Goal: Task Accomplishment & Management: Manage account settings

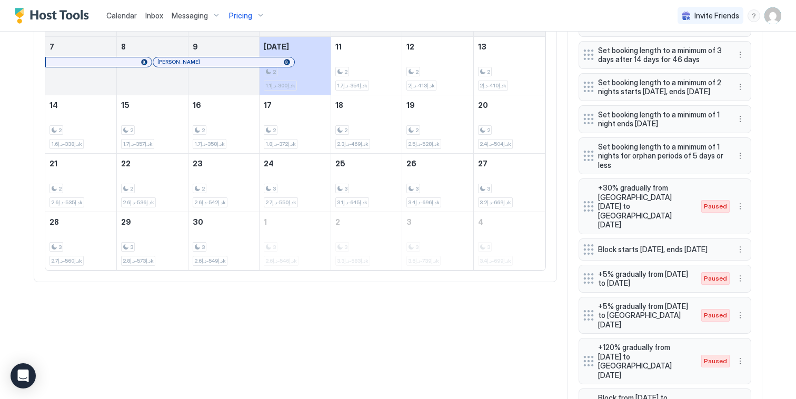
scroll to position [474, 0]
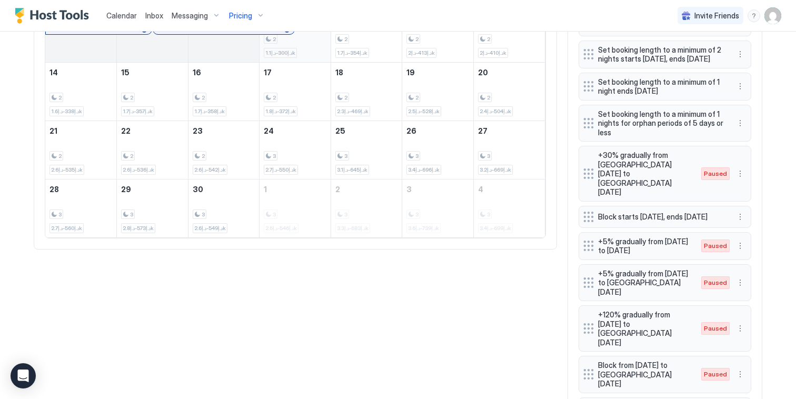
click at [319, 54] on div "2 د.إ300-د.إ1.1k" at bounding box center [295, 32] width 63 height 49
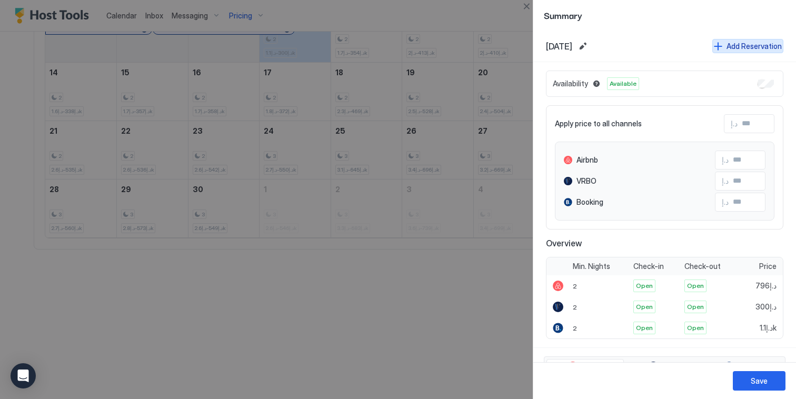
click at [737, 45] on div "Add Reservation" at bounding box center [754, 46] width 55 height 11
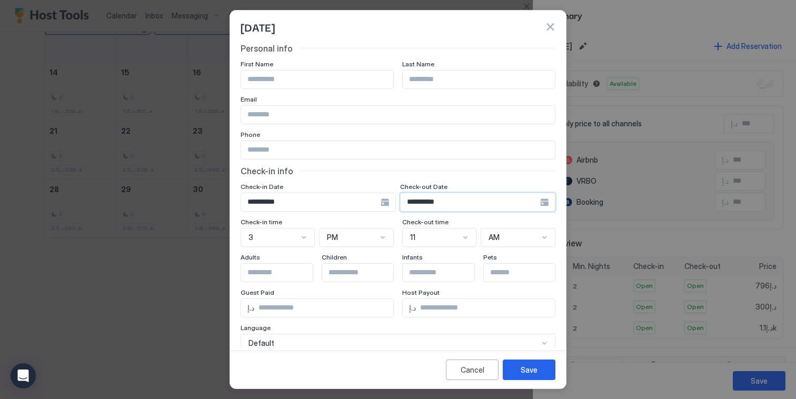
click at [463, 202] on input "**********" at bounding box center [471, 202] width 140 height 18
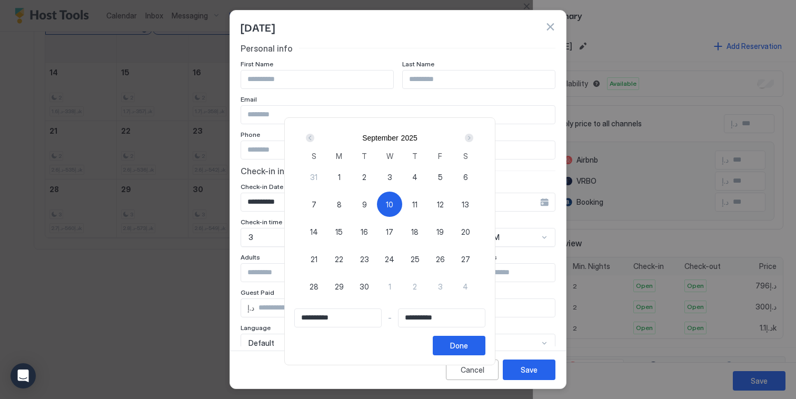
click at [466, 204] on span "13" at bounding box center [465, 204] width 7 height 11
type input "**********"
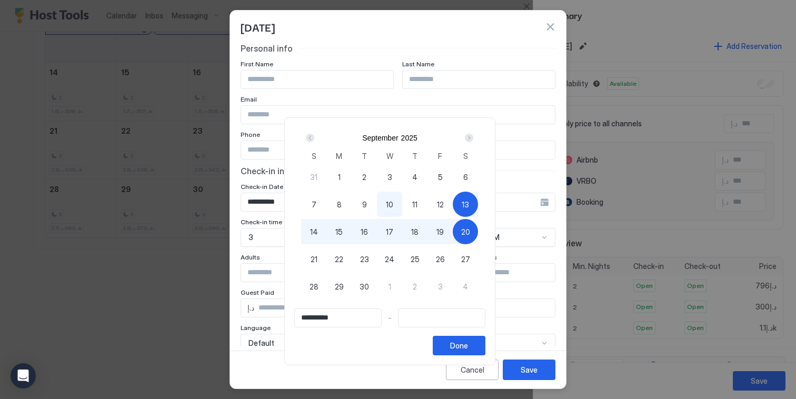
type input "**********"
click at [390, 203] on span "10" at bounding box center [389, 204] width 7 height 11
type input "**********"
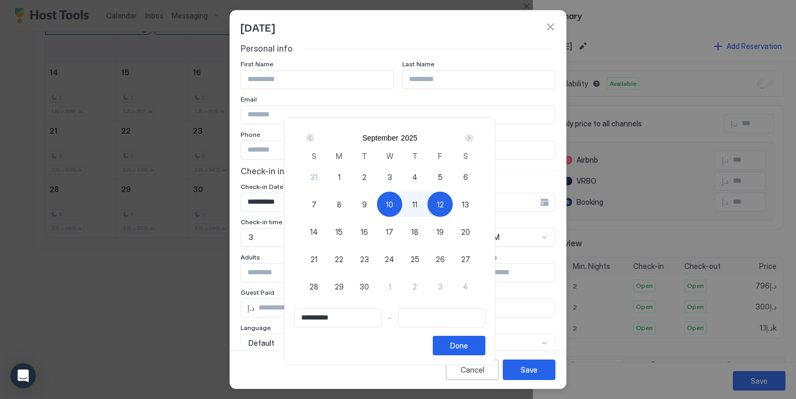
type input "**********"
click at [462, 202] on div "13" at bounding box center [465, 204] width 25 height 25
type input "**********"
click at [468, 343] on div "Done" at bounding box center [459, 345] width 18 height 11
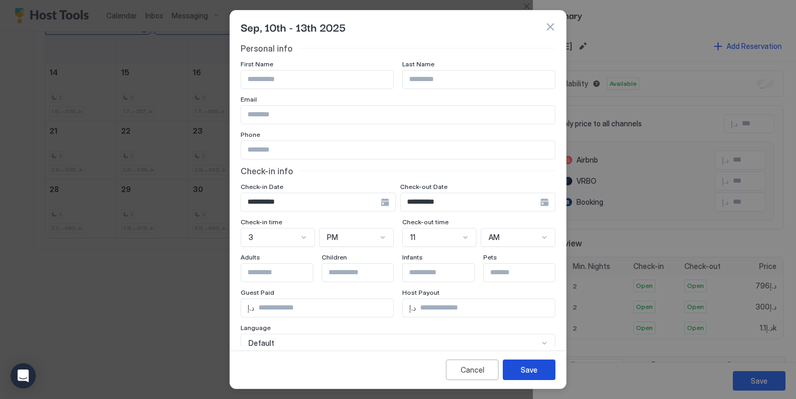
click at [520, 370] on button "Save" at bounding box center [529, 370] width 53 height 21
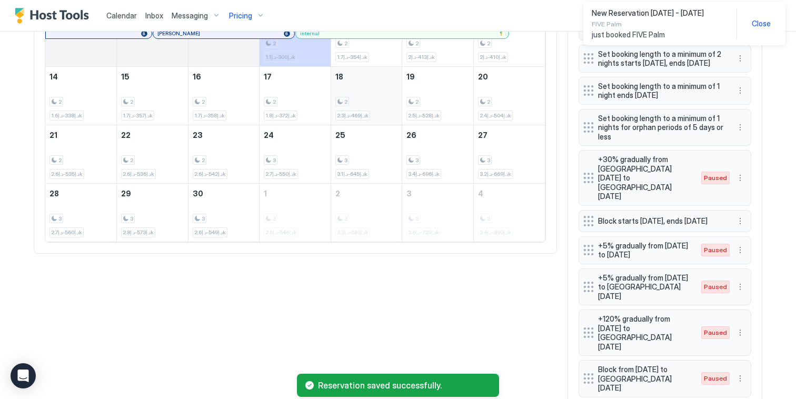
scroll to position [416, 0]
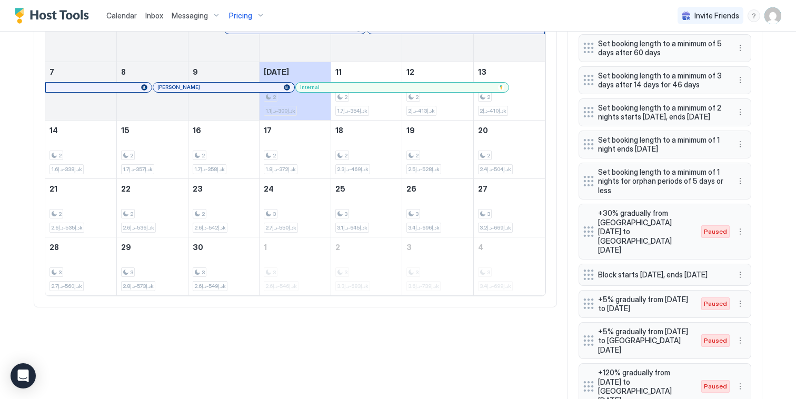
click at [401, 92] on div at bounding box center [404, 87] width 8 height 8
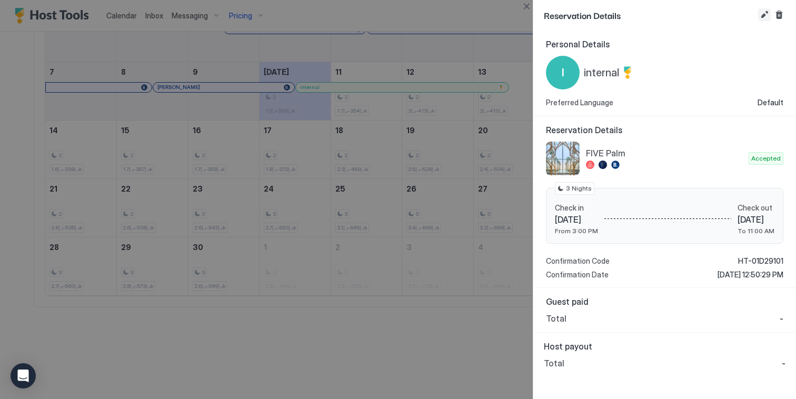
click at [767, 17] on button "Edit reservation" at bounding box center [764, 14] width 13 height 13
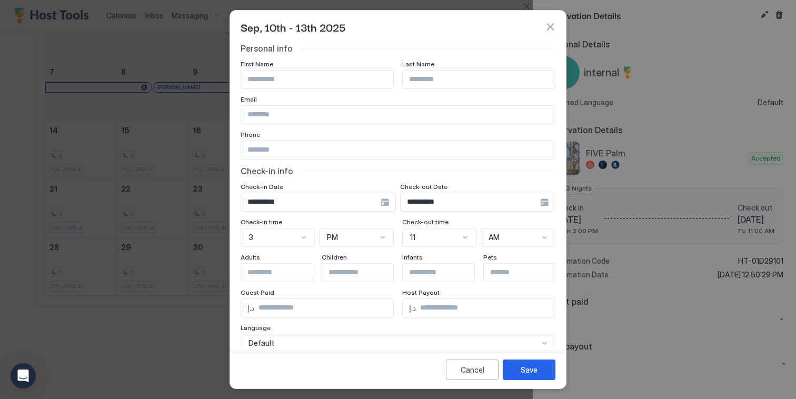
click at [271, 87] on input "Input Field" at bounding box center [317, 80] width 152 height 18
type input "*****"
click at [510, 369] on button "Save" at bounding box center [529, 370] width 53 height 21
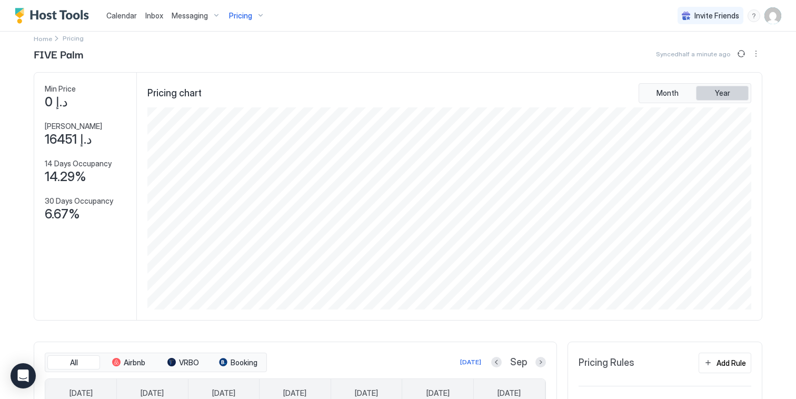
scroll to position [0, 0]
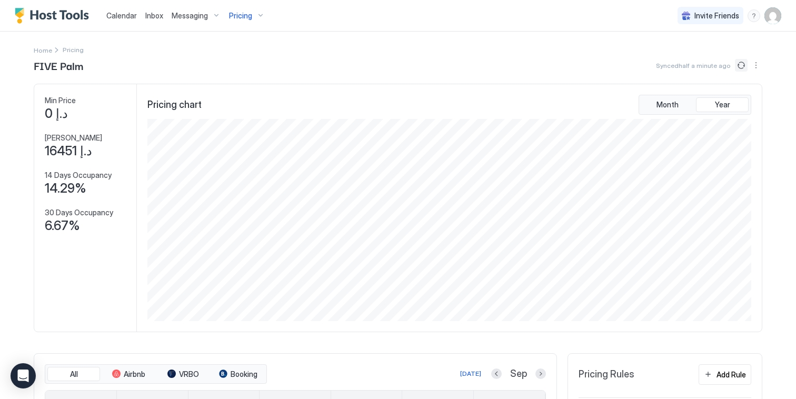
click at [736, 64] on button "Sync prices" at bounding box center [741, 65] width 13 height 13
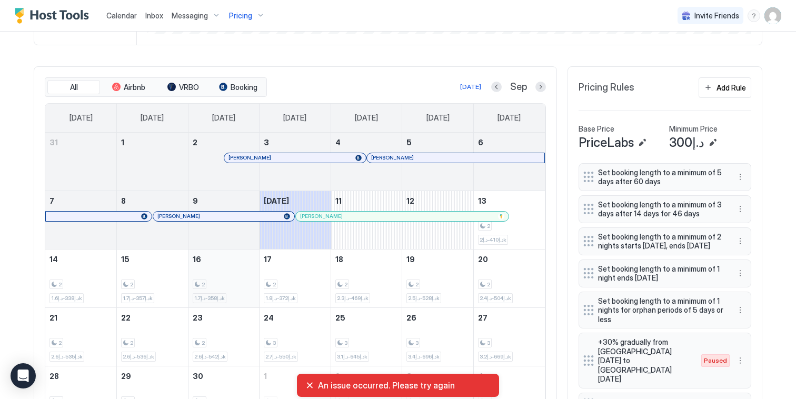
scroll to position [286, 0]
click at [310, 387] on div "An issue occurred. Please try again" at bounding box center [397, 385] width 185 height 11
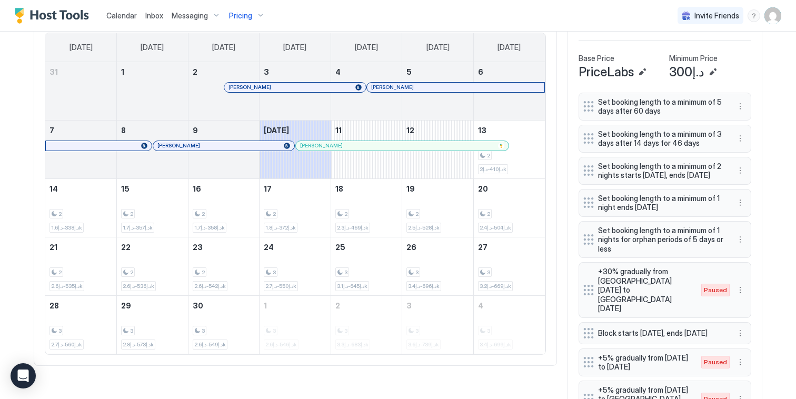
scroll to position [356, 0]
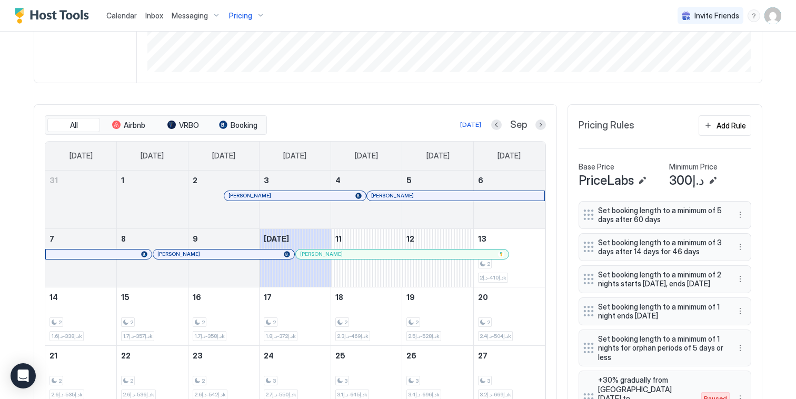
scroll to position [251, 0]
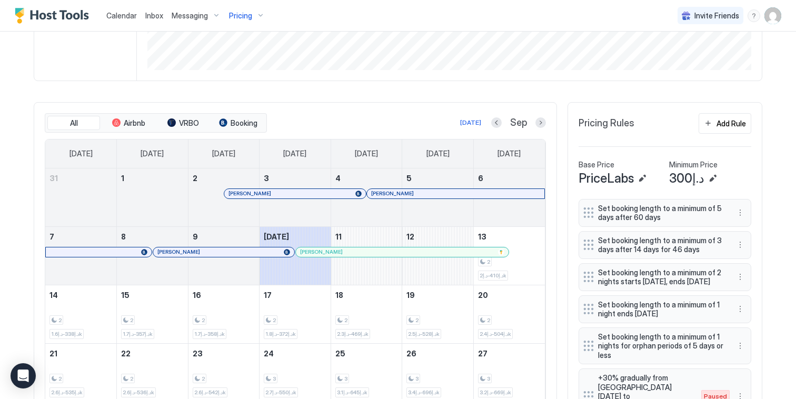
click at [393, 256] on div at bounding box center [396, 252] width 8 height 8
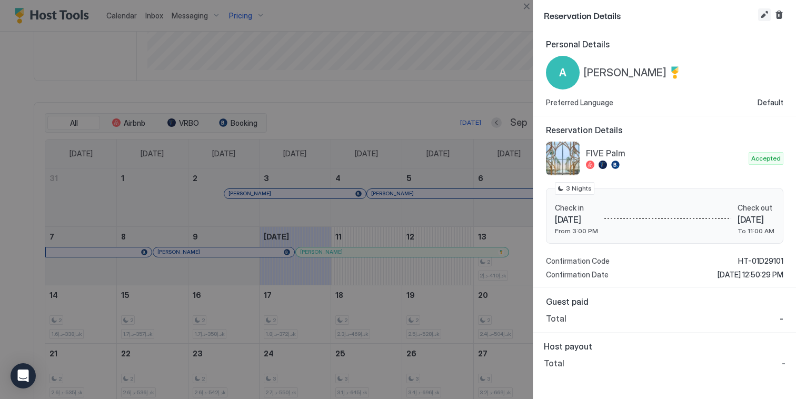
click at [766, 15] on button "Edit reservation" at bounding box center [764, 14] width 13 height 13
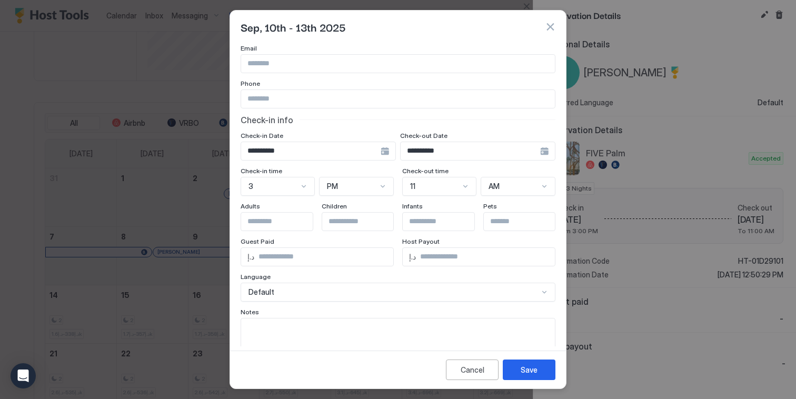
scroll to position [55, 0]
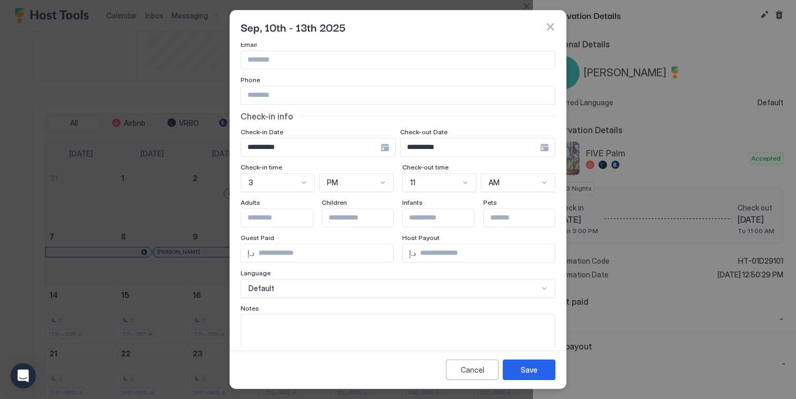
click at [295, 320] on textarea "Input Field" at bounding box center [398, 341] width 314 height 52
type textarea "********"
click at [515, 368] on button "Save" at bounding box center [529, 370] width 53 height 21
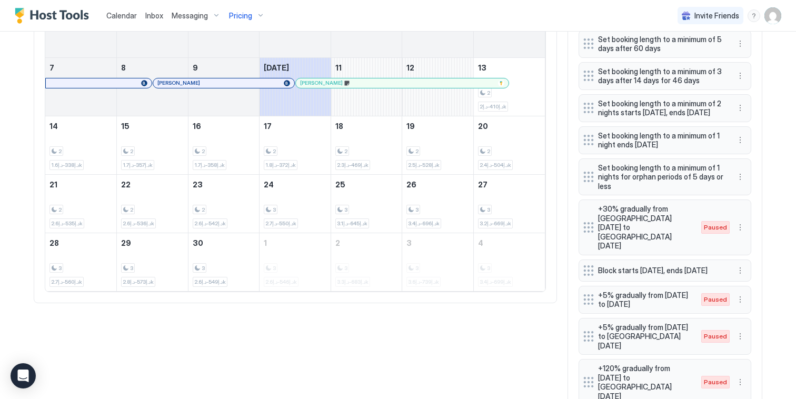
scroll to position [313, 0]
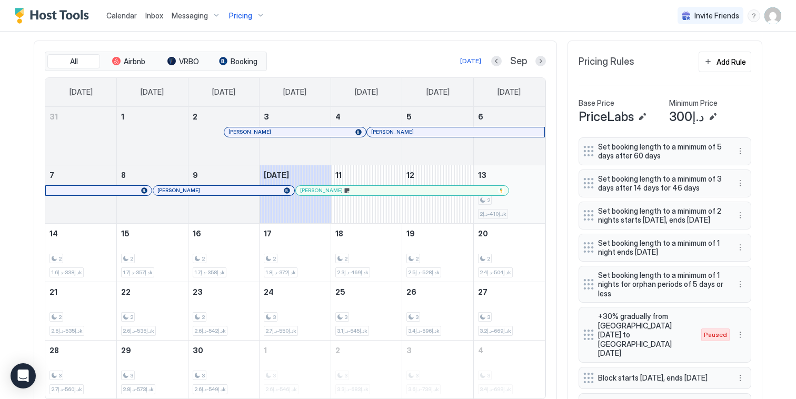
click at [520, 205] on div "2" at bounding box center [509, 200] width 63 height 10
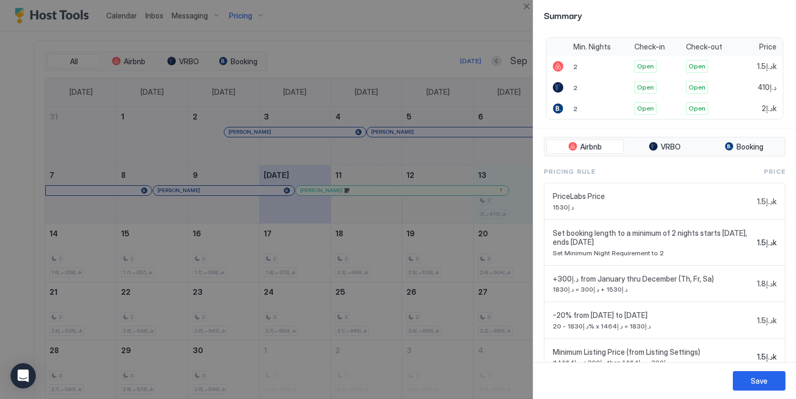
scroll to position [220, 0]
click at [526, 2] on button "Close" at bounding box center [526, 6] width 13 height 13
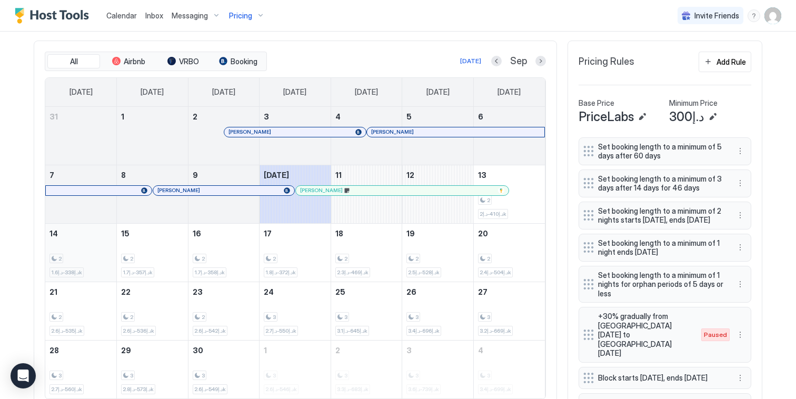
click at [83, 249] on div "2 د.إ338-د.إ1.6k" at bounding box center [80, 252] width 63 height 49
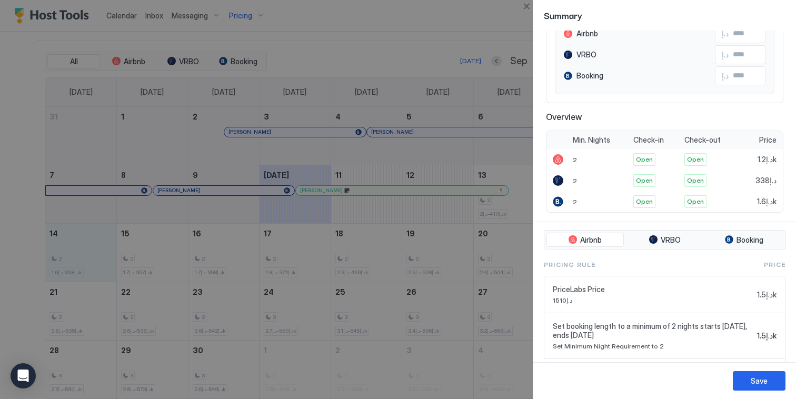
scroll to position [35, 0]
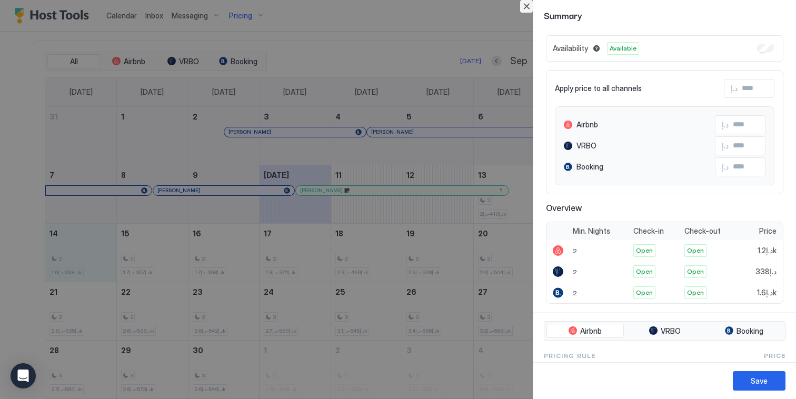
click at [529, 9] on button "Close" at bounding box center [526, 6] width 13 height 13
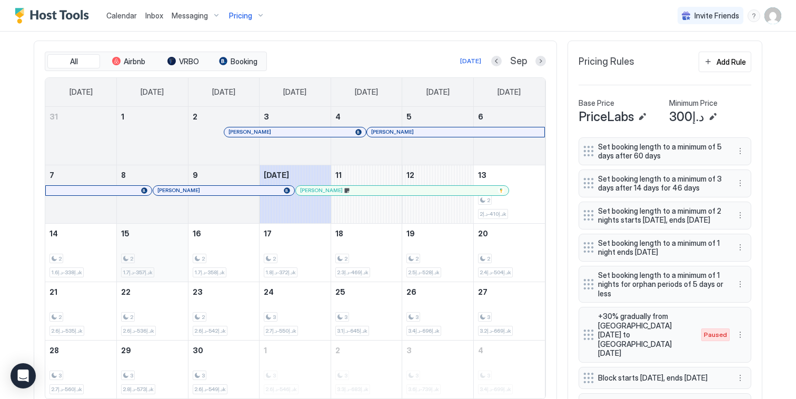
click at [165, 252] on div "2 د.إ357-د.إ1.7k" at bounding box center [152, 252] width 63 height 49
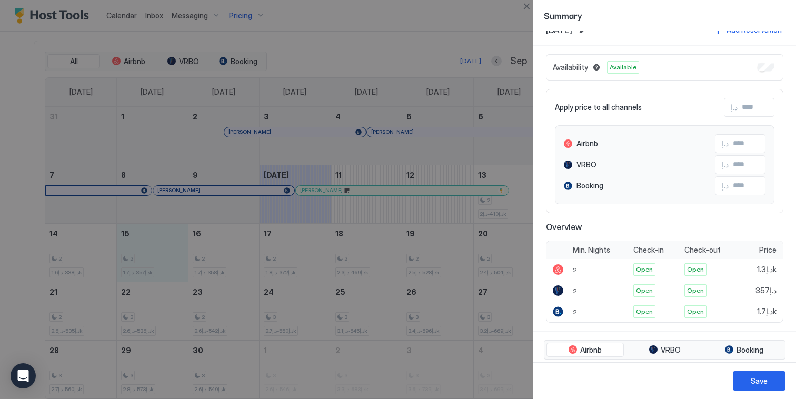
scroll to position [0, 0]
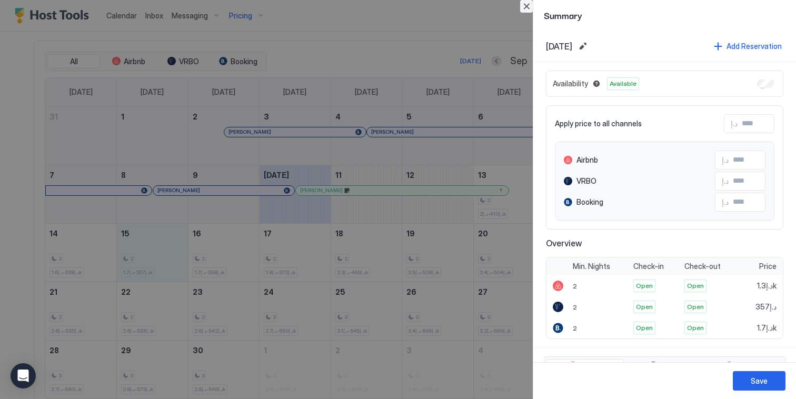
click at [529, 9] on button "Close" at bounding box center [526, 6] width 13 height 13
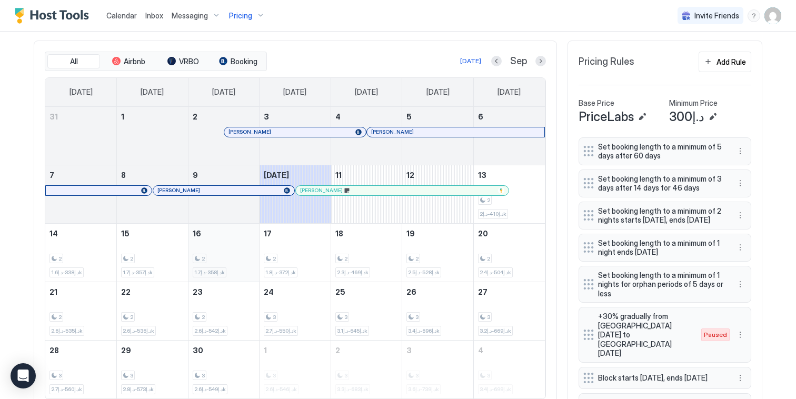
click at [226, 250] on div "2 د.إ358-د.إ1.7k" at bounding box center [224, 252] width 63 height 49
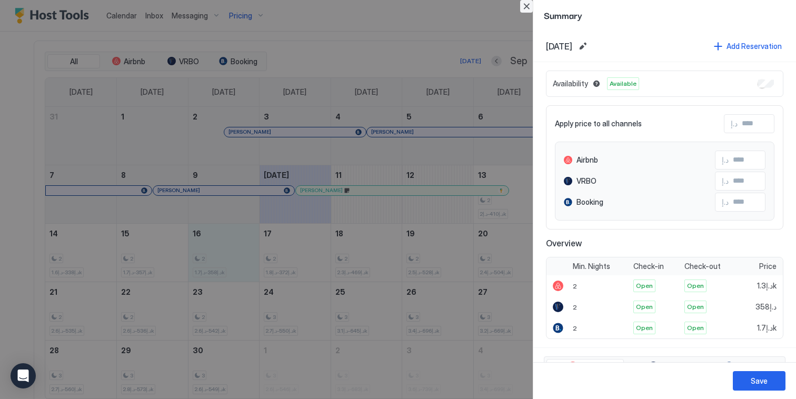
click at [529, 9] on button "Close" at bounding box center [526, 6] width 13 height 13
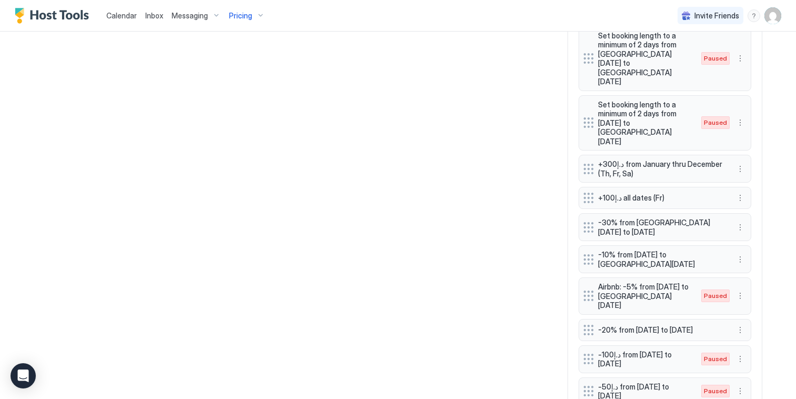
scroll to position [889, 0]
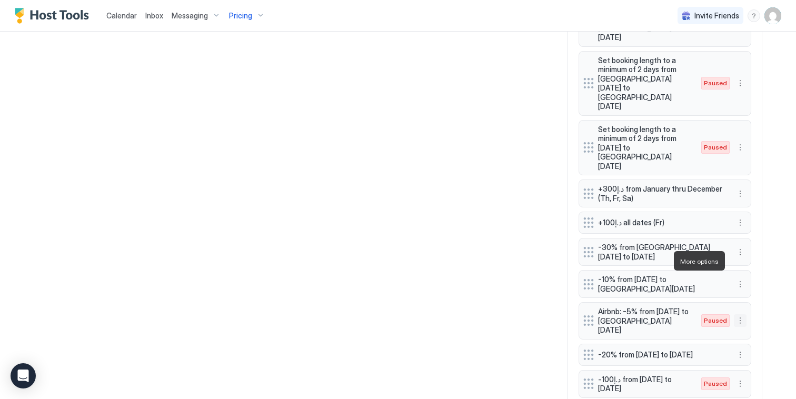
click at [738, 314] on button "More options" at bounding box center [740, 320] width 13 height 13
click at [743, 274] on div "Edit" at bounding box center [746, 276] width 23 height 8
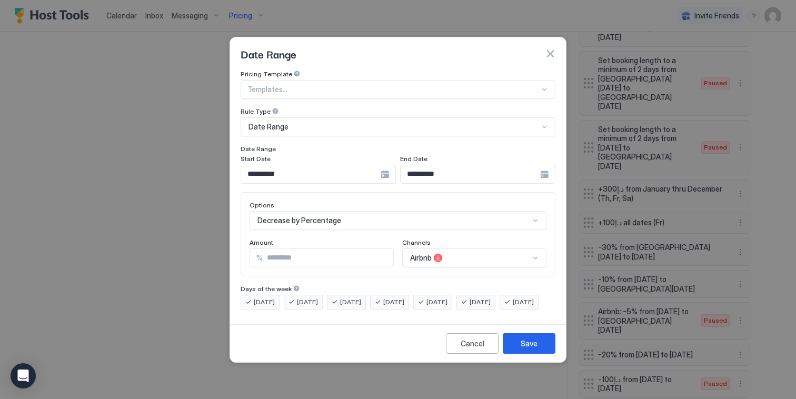
scroll to position [38, 0]
click at [439, 252] on div "Airbnb" at bounding box center [474, 258] width 144 height 19
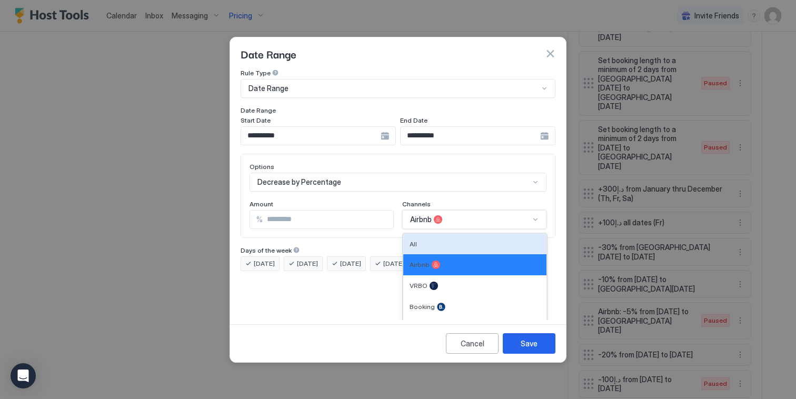
click at [285, 209] on div "Options Decrease by Percentage Amount % * Channels All, 1 of 5. 5 results avail…" at bounding box center [398, 196] width 297 height 66
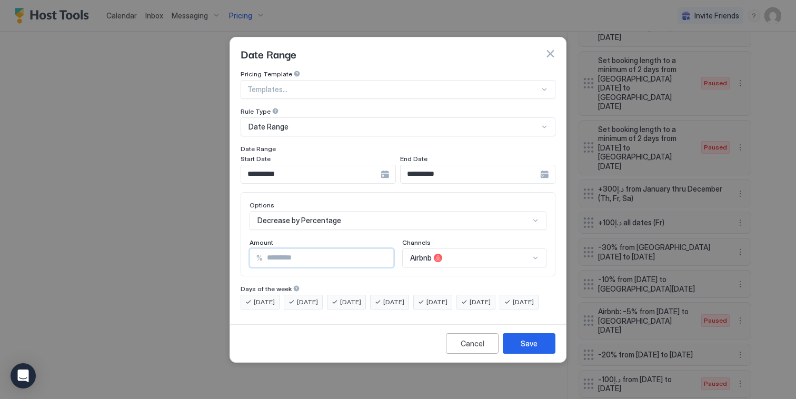
click at [378, 165] on input "**********" at bounding box center [311, 174] width 140 height 18
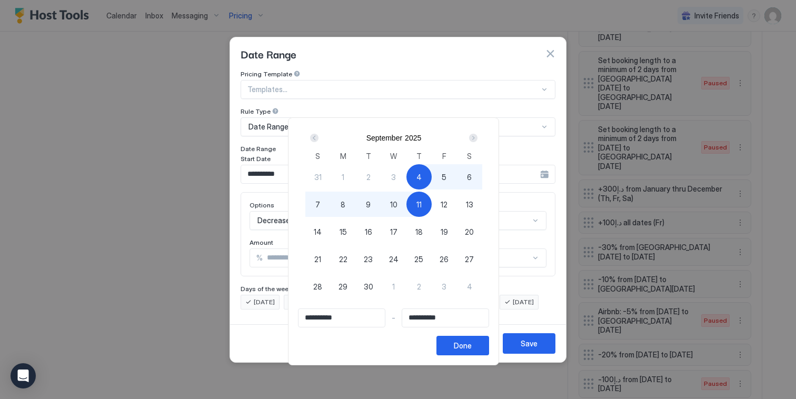
drag, startPoint x: 470, startPoint y: 202, endPoint x: 462, endPoint y: 202, distance: 8.4
click at [471, 202] on span "13" at bounding box center [469, 204] width 7 height 11
type input "**********"
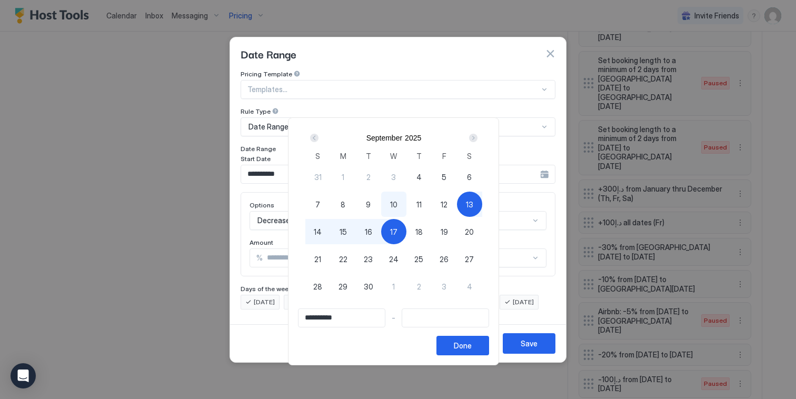
type input "**********"
click at [412, 230] on div "18" at bounding box center [418, 231] width 25 height 25
type input "**********"
click at [464, 347] on div "Done" at bounding box center [463, 345] width 18 height 11
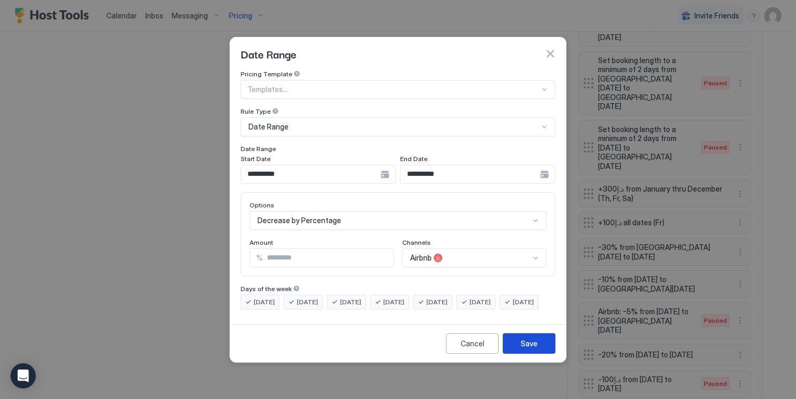
click at [523, 348] on div "Save" at bounding box center [529, 343] width 17 height 11
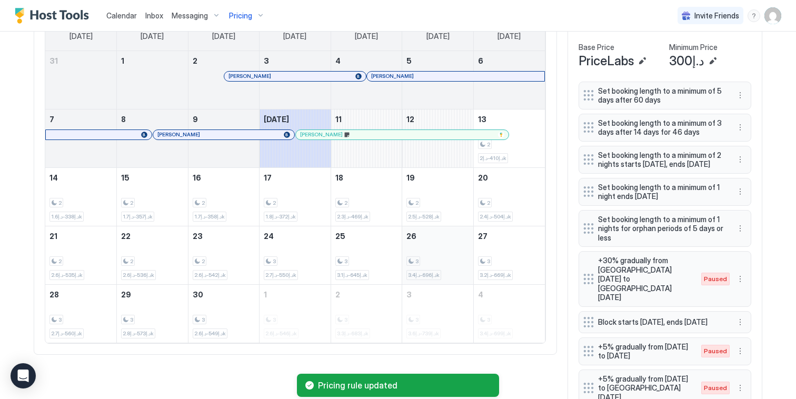
scroll to position [368, 0]
click at [529, 139] on div "2 د.إ410-د.إ2k" at bounding box center [509, 139] width 63 height 49
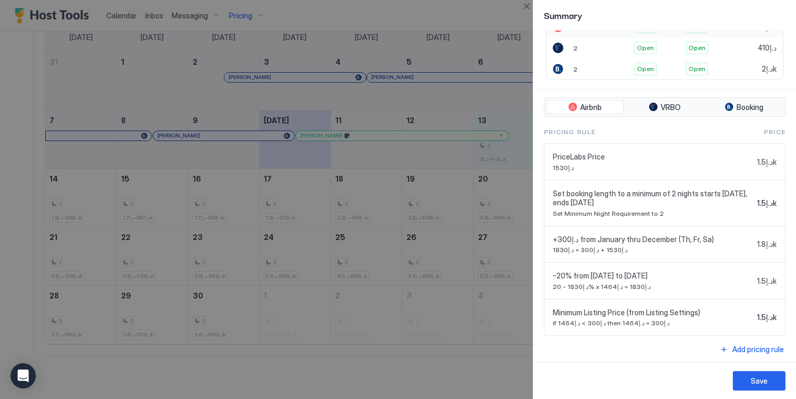
scroll to position [262, 0]
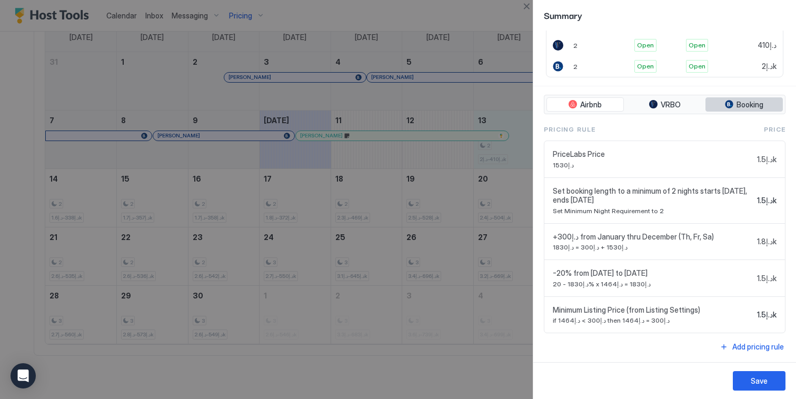
click at [737, 102] on span "Booking" at bounding box center [750, 104] width 27 height 9
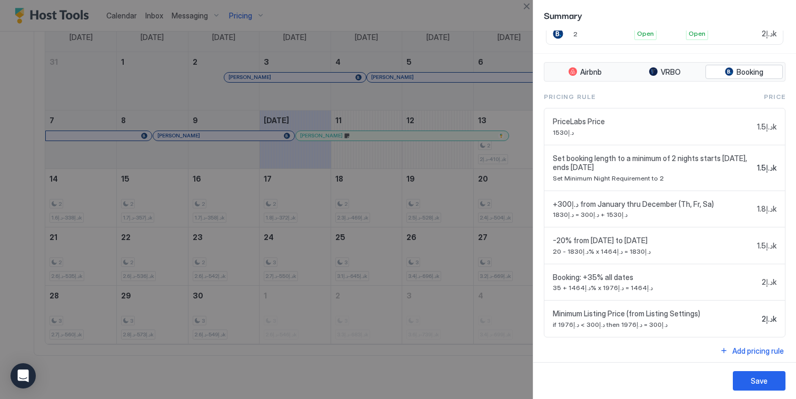
scroll to position [298, 0]
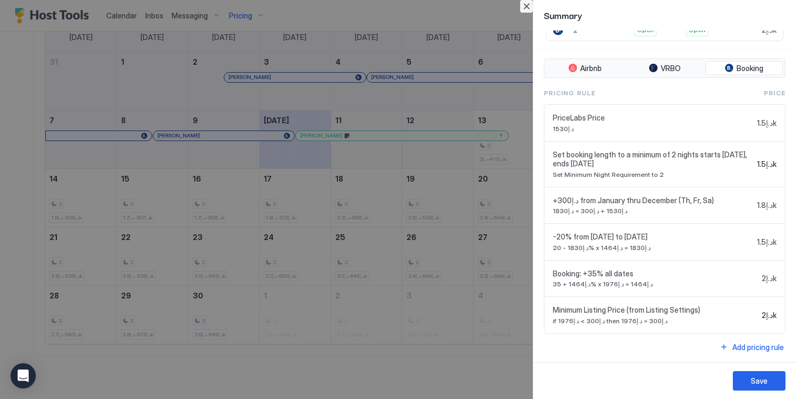
click at [527, 8] on button "Close" at bounding box center [526, 6] width 13 height 13
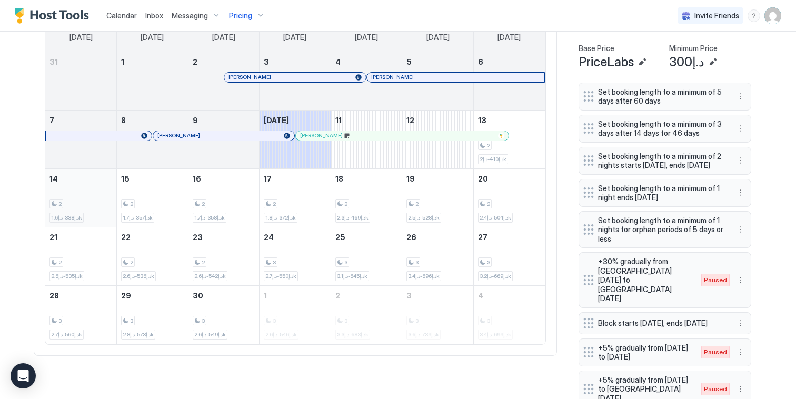
click at [101, 196] on div "2 د.إ338-د.إ1.6k" at bounding box center [80, 197] width 63 height 49
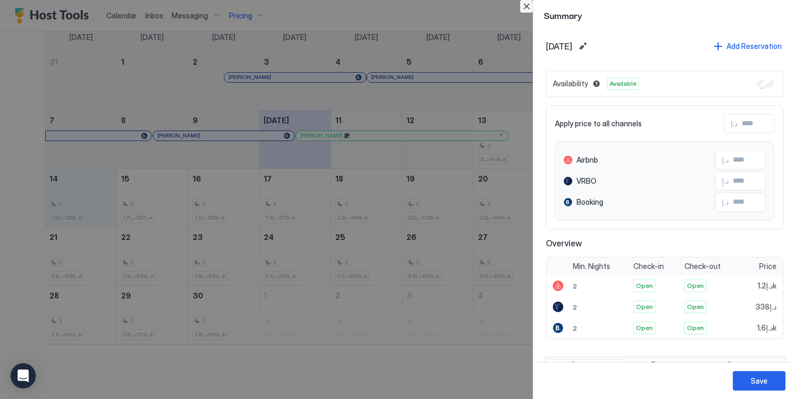
click at [530, 7] on button "Close" at bounding box center [526, 6] width 13 height 13
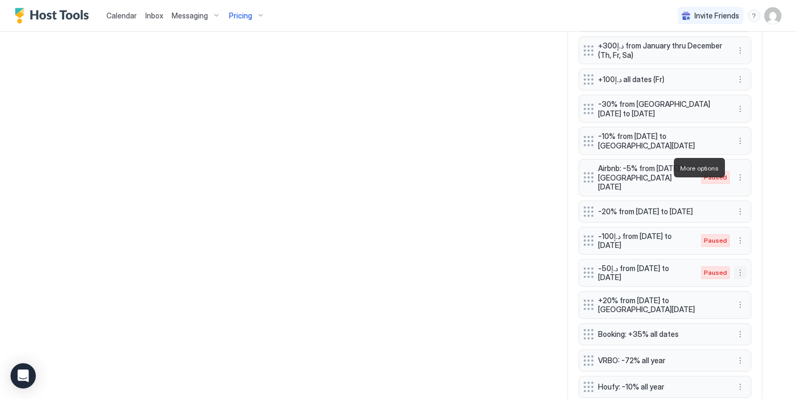
scroll to position [1002, 0]
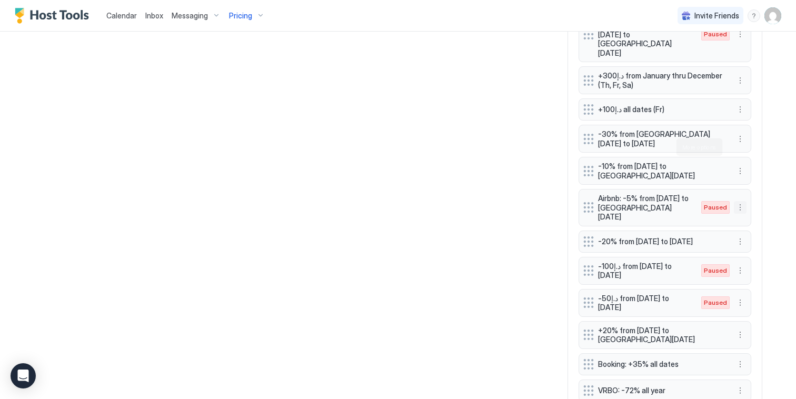
click at [738, 201] on button "More options" at bounding box center [740, 207] width 13 height 13
click at [738, 158] on div "Edit" at bounding box center [746, 162] width 23 height 8
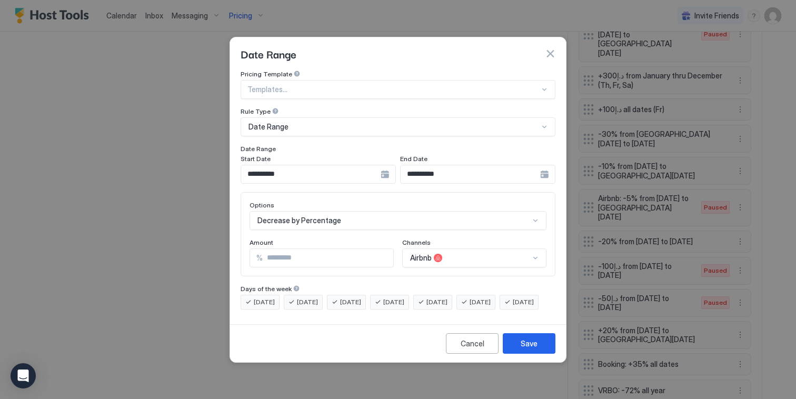
click at [536, 254] on div "Airbnb" at bounding box center [474, 258] width 144 height 19
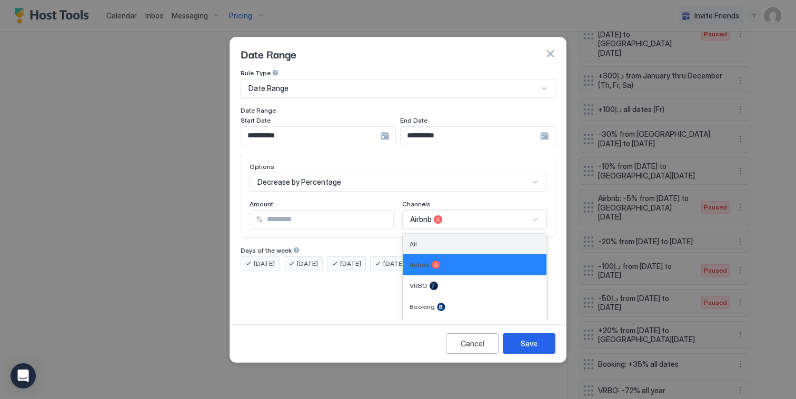
click at [504, 240] on div "All" at bounding box center [475, 244] width 131 height 8
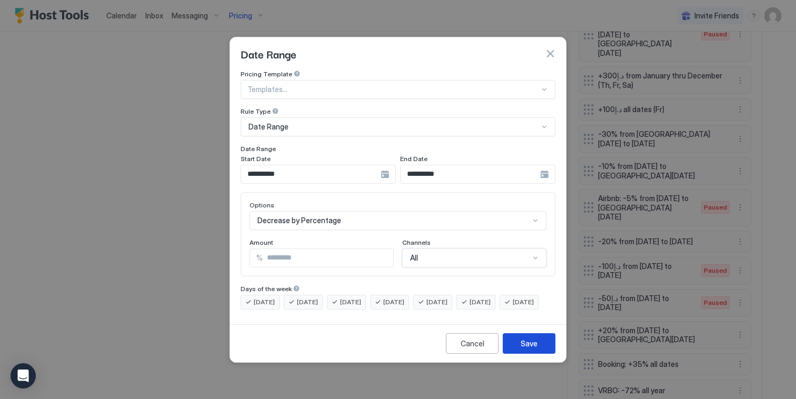
click at [524, 349] on div "Save" at bounding box center [529, 343] width 17 height 11
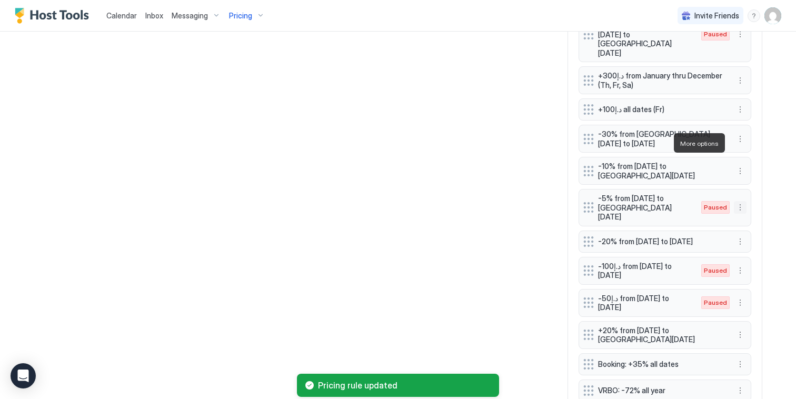
click at [738, 201] on button "More options" at bounding box center [740, 207] width 13 height 13
click at [744, 171] on div "Enable" at bounding box center [751, 175] width 32 height 8
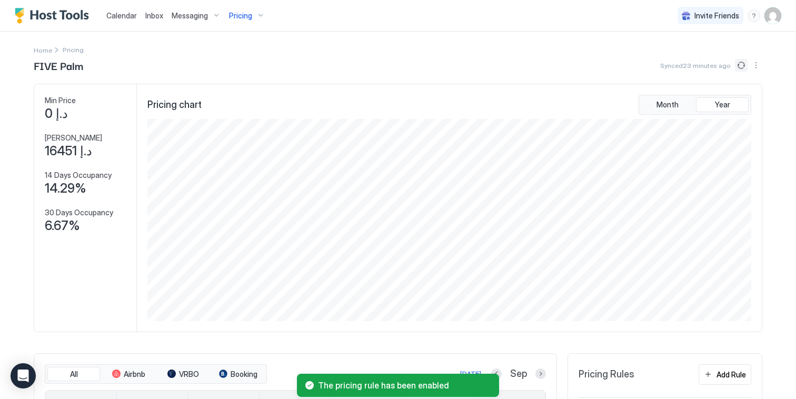
click at [736, 66] on button "Sync prices" at bounding box center [741, 65] width 13 height 13
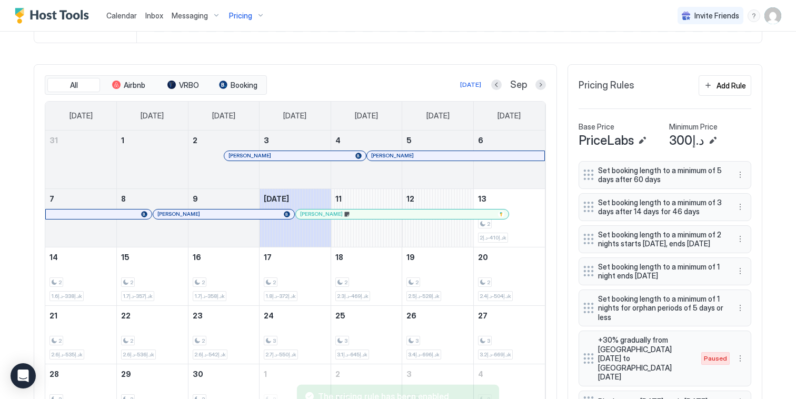
scroll to position [287, 0]
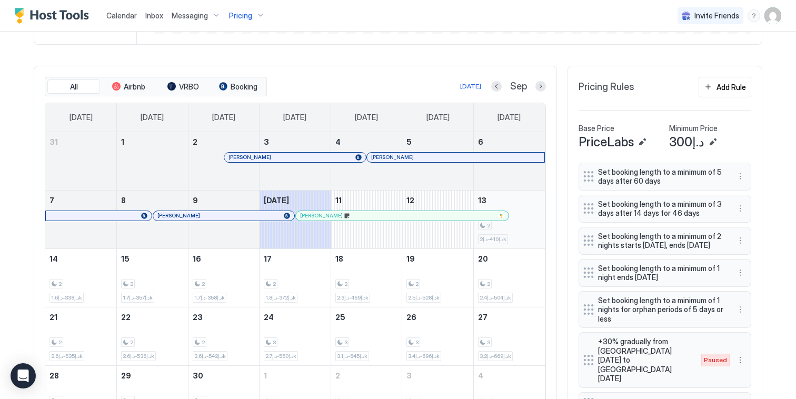
click at [520, 216] on div "2 د.إ410-د.إ2k" at bounding box center [509, 219] width 63 height 49
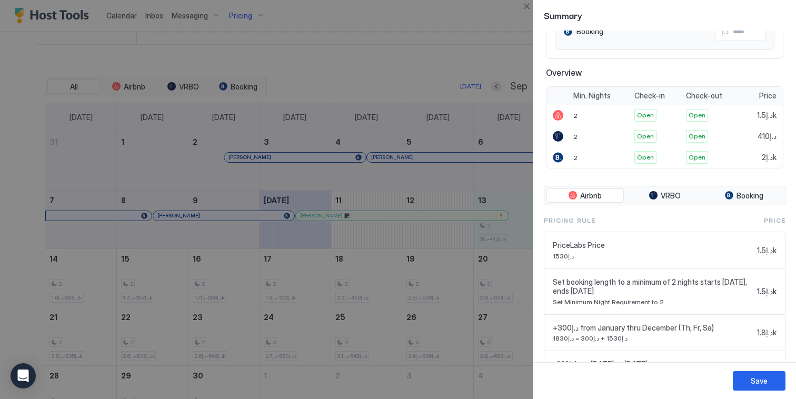
scroll to position [0, 0]
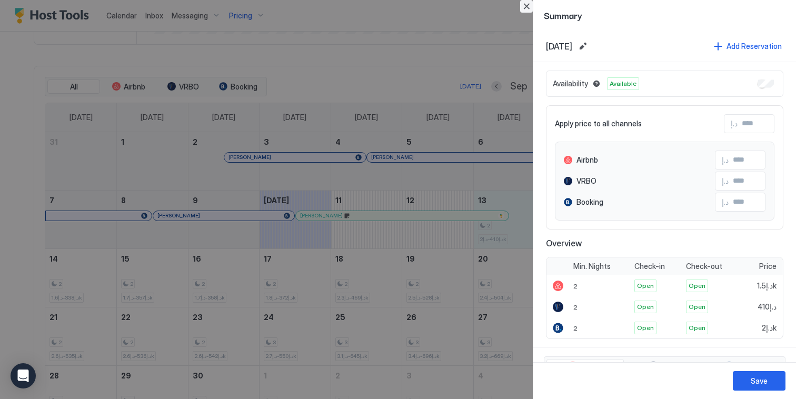
click at [530, 7] on button "Close" at bounding box center [526, 6] width 13 height 13
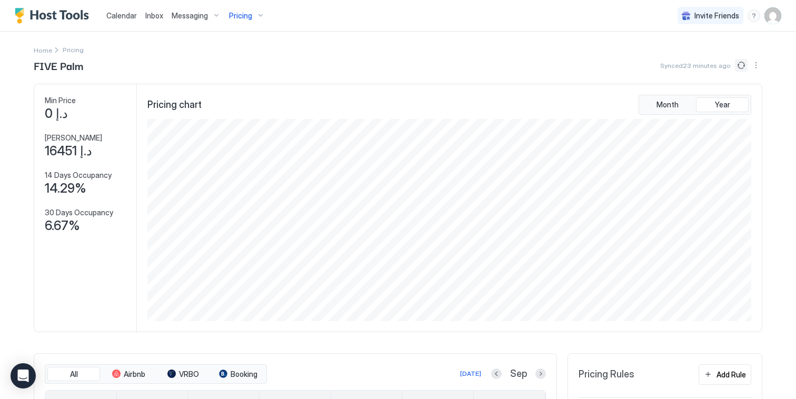
click at [740, 65] on button "Sync prices" at bounding box center [741, 65] width 13 height 13
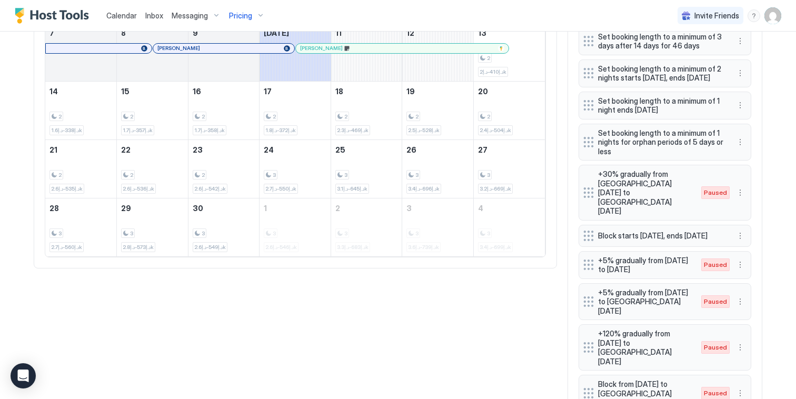
scroll to position [459, 0]
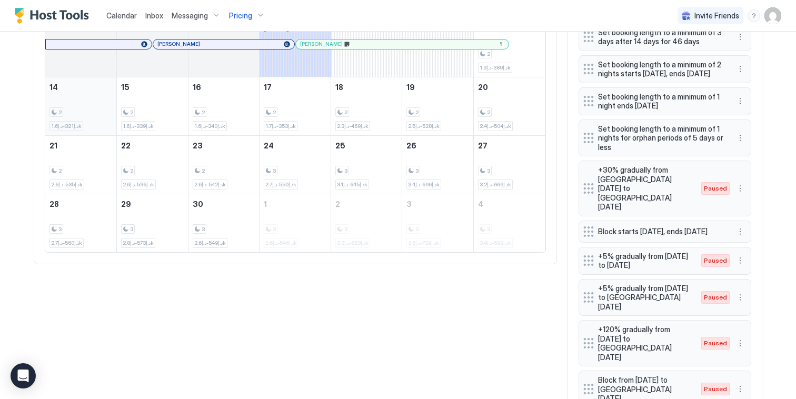
click at [76, 100] on div "2 د.إ321-د.إ1.6k" at bounding box center [80, 106] width 63 height 49
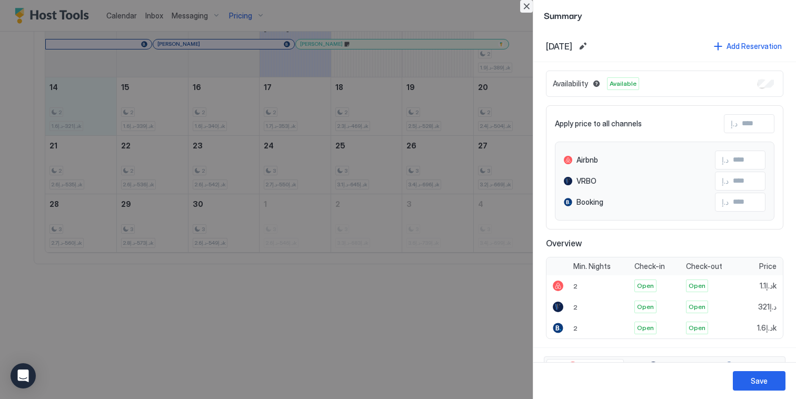
click at [527, 4] on button "Close" at bounding box center [526, 6] width 13 height 13
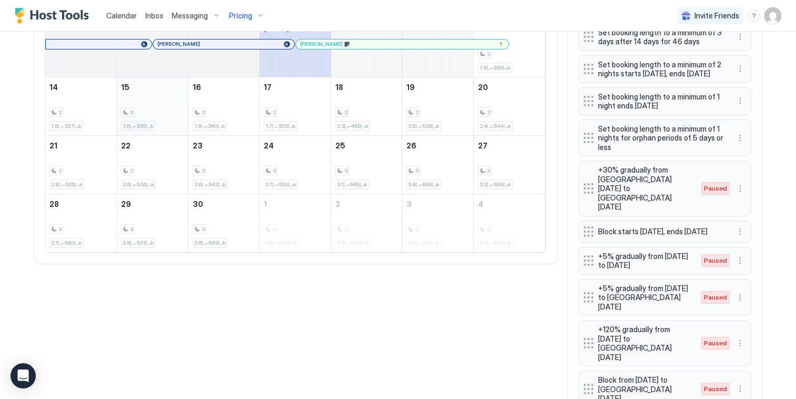
click at [178, 107] on div "2 د.إ339-د.إ1.6k" at bounding box center [152, 106] width 63 height 49
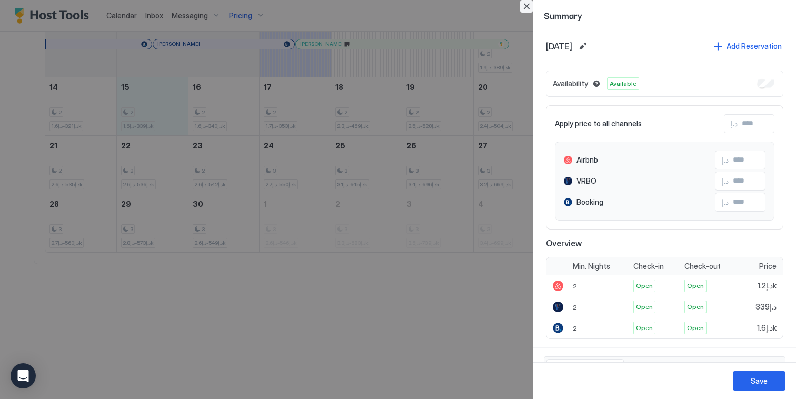
click at [528, 6] on button "Close" at bounding box center [526, 6] width 13 height 13
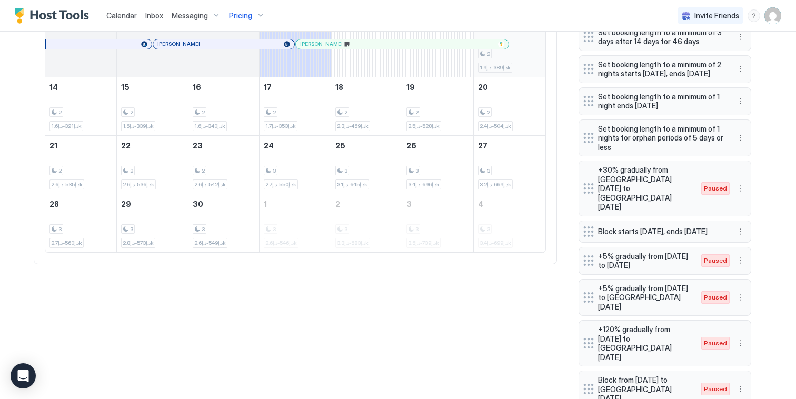
click at [526, 45] on div "2 د.إ389-د.إ1.9k" at bounding box center [509, 47] width 63 height 49
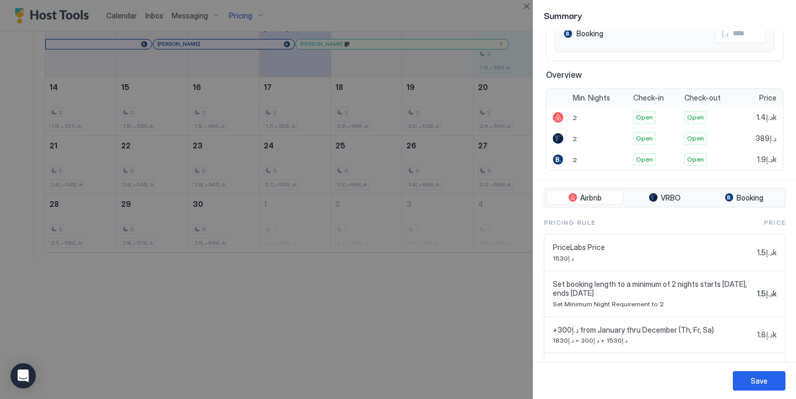
scroll to position [0, 0]
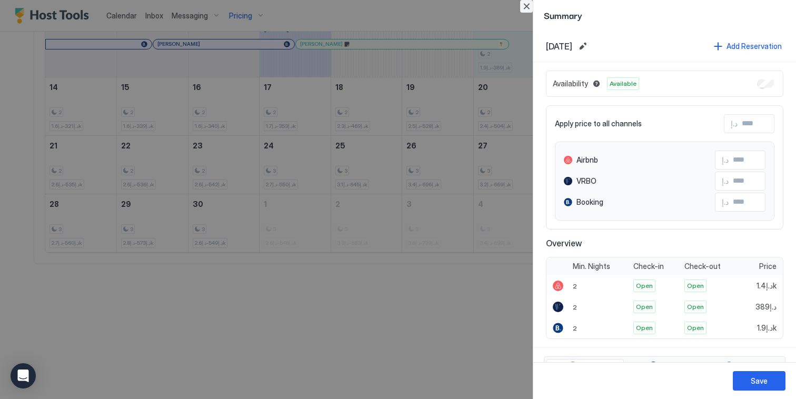
click at [527, 5] on button "Close" at bounding box center [526, 6] width 13 height 13
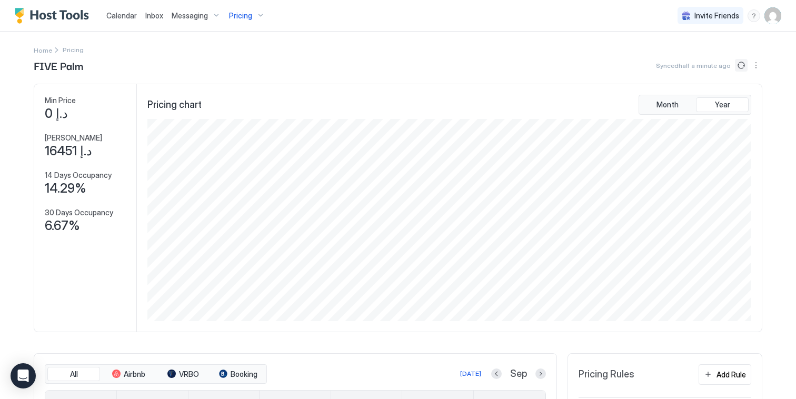
click at [738, 69] on button "Sync prices" at bounding box center [741, 65] width 13 height 13
